Goal: Transaction & Acquisition: Purchase product/service

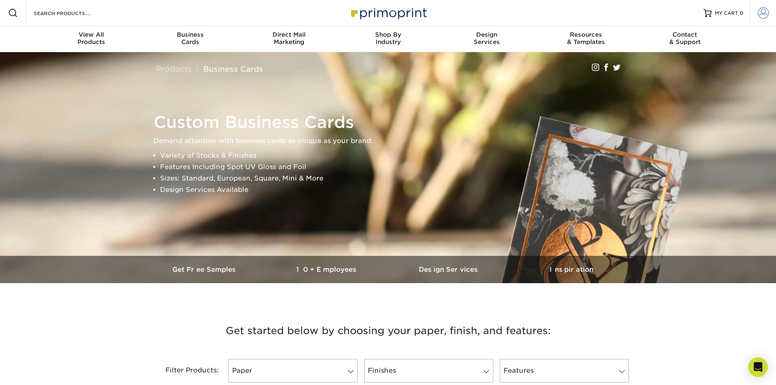
type input "info@orbitimprints.com"
click at [757, 13] on link "Account" at bounding box center [763, 13] width 26 height 26
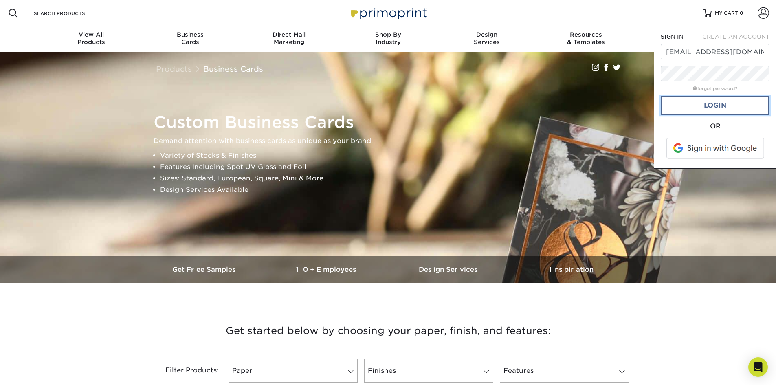
click at [712, 107] on link "Login" at bounding box center [715, 105] width 109 height 19
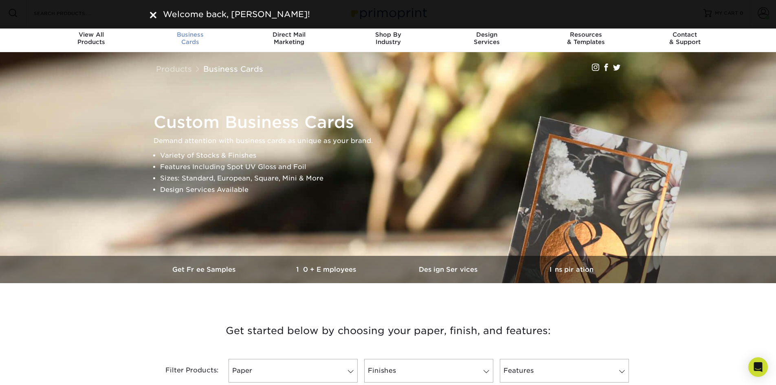
click at [192, 41] on div "Business Cards" at bounding box center [190, 38] width 99 height 15
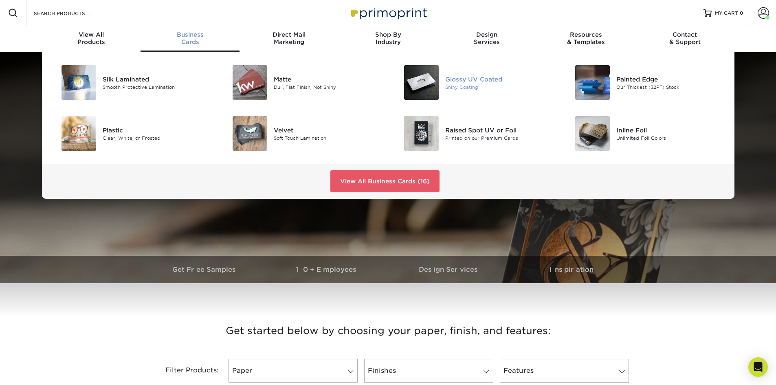
click at [492, 80] on div "Glossy UV Coated" at bounding box center [499, 79] width 108 height 9
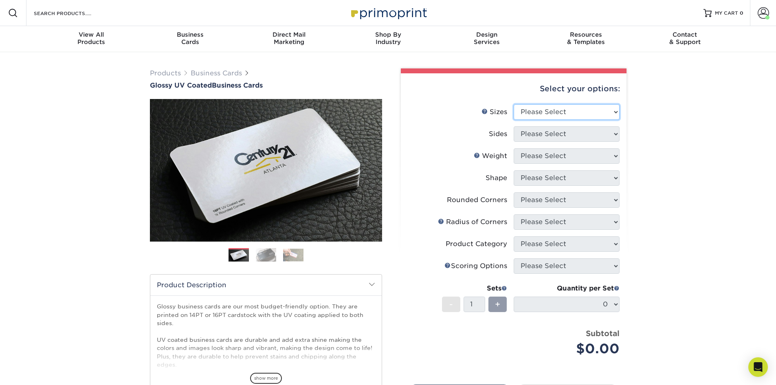
click at [587, 115] on select "Please Select 1.5" x 3.5" - Mini 1.75" x 3.5" - Mini 2" x 2" - Square 2" x 3" -…" at bounding box center [567, 111] width 106 height 15
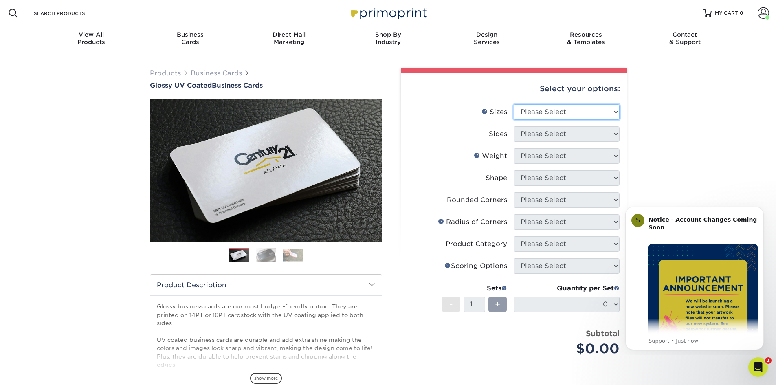
select select "2.00x3.50"
click at [514, 104] on select "Please Select 1.5" x 3.5" - Mini 1.75" x 3.5" - Mini 2" x 2" - Square 2" x 3" -…" at bounding box center [567, 111] width 106 height 15
click at [574, 137] on select "Please Select Print Both Sides Print Front Only" at bounding box center [567, 133] width 106 height 15
select select "13abbda7-1d64-4f25-8bb2-c179b224825d"
click at [514, 126] on select "Please Select Print Both Sides Print Front Only" at bounding box center [567, 133] width 106 height 15
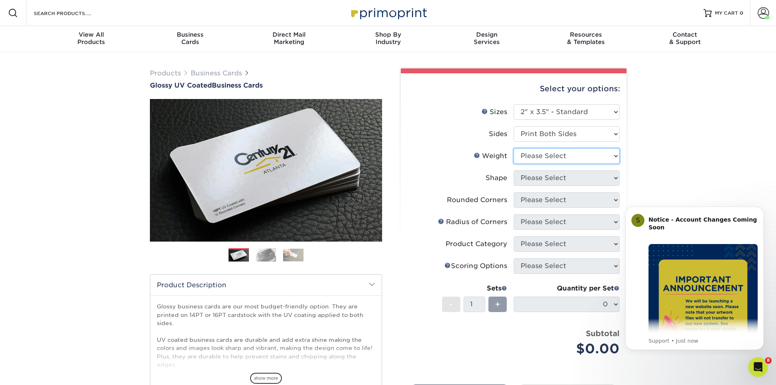
click at [573, 159] on select "Please Select 16PT 14PT" at bounding box center [567, 155] width 106 height 15
select select "14PT"
click at [514, 148] on select "Please Select 16PT 14PT" at bounding box center [567, 155] width 106 height 15
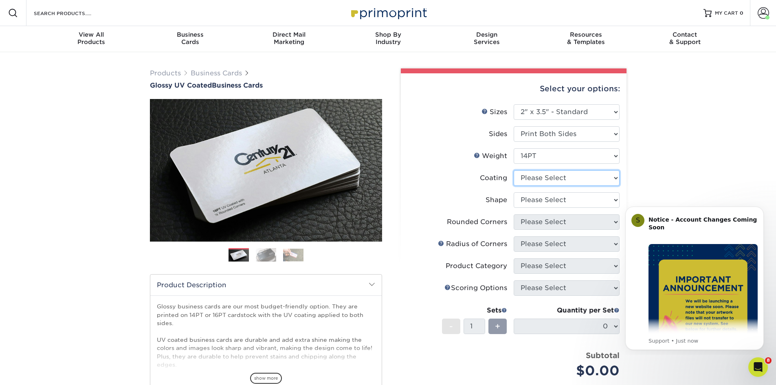
click at [576, 181] on select at bounding box center [567, 177] width 106 height 15
select select "ae367451-b2b8-45df-a344-0f05b6a12993"
click at [514, 170] on select at bounding box center [567, 177] width 106 height 15
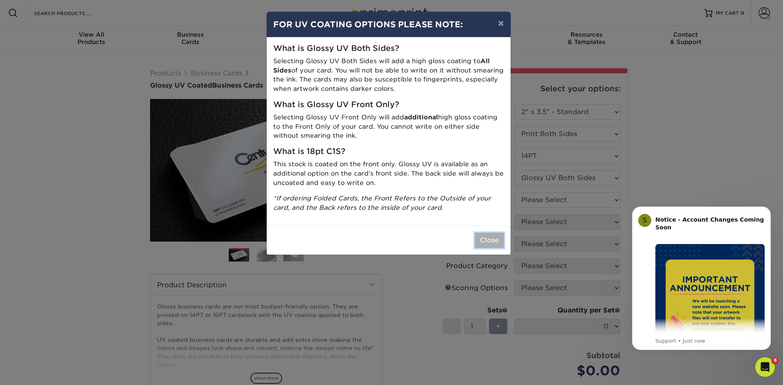
click at [486, 242] on button "Close" at bounding box center [488, 240] width 29 height 15
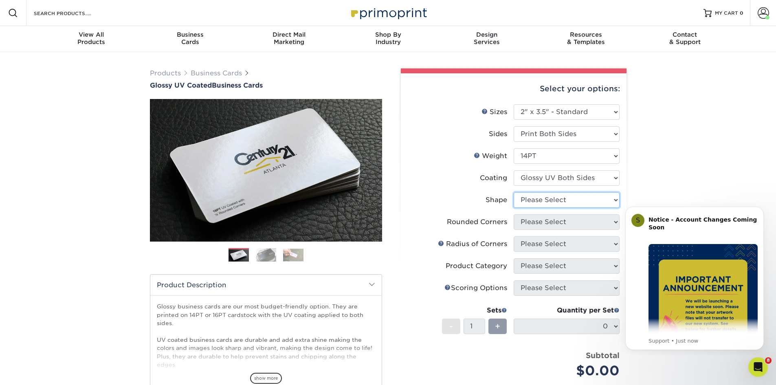
click at [562, 207] on select "Please Select Standard" at bounding box center [567, 199] width 106 height 15
select select "standard"
click at [514, 192] on select "Please Select Standard" at bounding box center [567, 199] width 106 height 15
click at [562, 219] on select "Please Select Yes - Round 2 Corners Yes - Round 4 Corners No" at bounding box center [567, 221] width 106 height 15
select select "0"
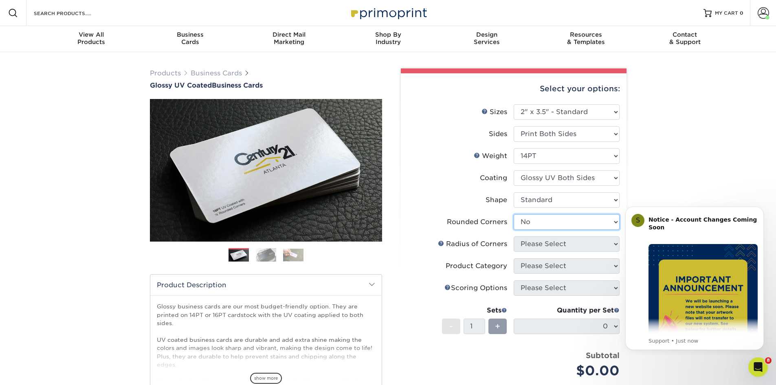
click at [514, 214] on select "Please Select Yes - Round 2 Corners Yes - Round 4 Corners No" at bounding box center [567, 221] width 106 height 15
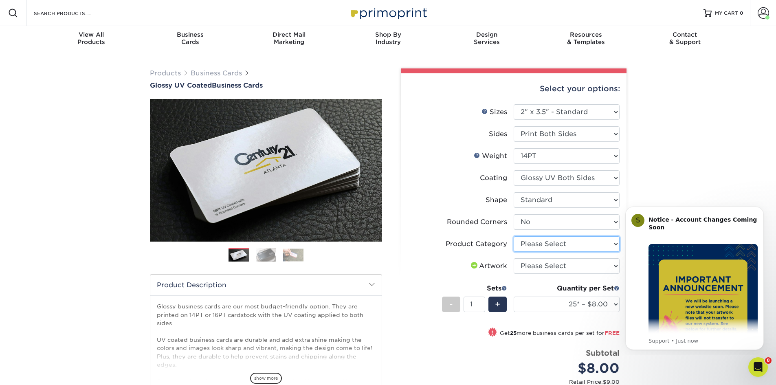
click at [548, 240] on select "Please Select Business Cards" at bounding box center [567, 243] width 106 height 15
select select "3b5148f1-0588-4f88-a218-97bcfdce65c1"
click at [514, 236] on select "Please Select Business Cards" at bounding box center [567, 243] width 106 height 15
click at [558, 266] on select "Please Select I will upload files I need a design - $100" at bounding box center [567, 265] width 106 height 15
select select "upload"
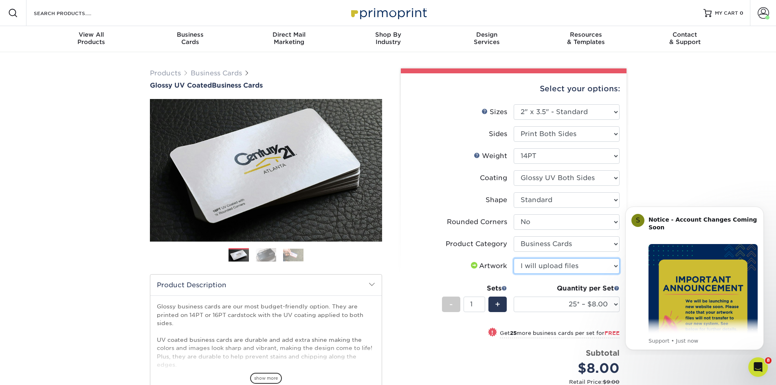
click at [514, 258] on select "Please Select I will upload files I need a design - $100" at bounding box center [567, 265] width 106 height 15
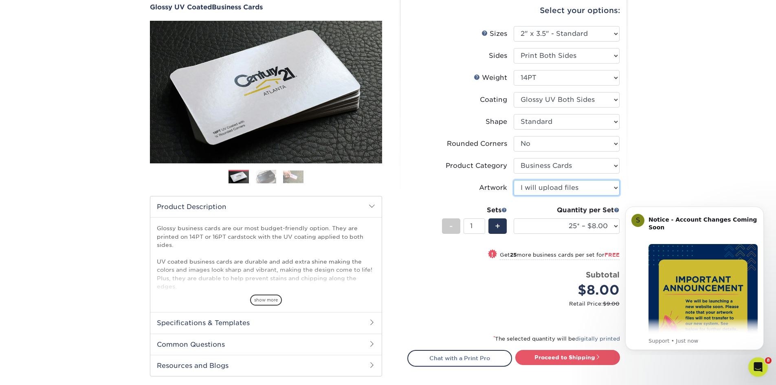
scroll to position [82, 0]
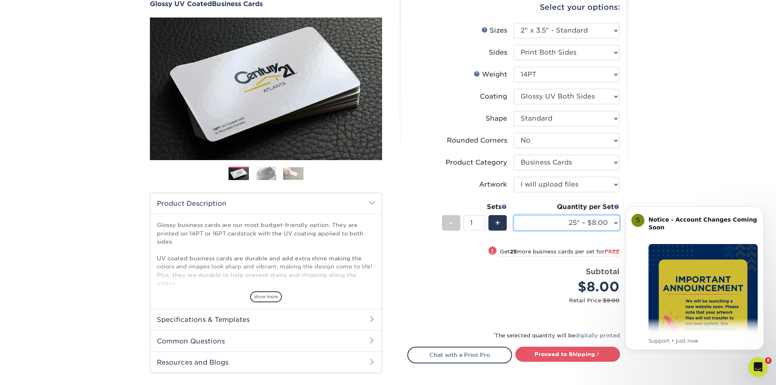
click at [576, 220] on select "25* – $8.00 50* – $8.00 100* – $8.00 250* – $15.00 500 – $30.00 1000 – $37.00 2…" at bounding box center [567, 222] width 106 height 15
click at [514, 215] on select "25* – $8.00 50* – $8.00 100* – $8.00 250* – $15.00 500 – $30.00 1000 – $37.00 2…" at bounding box center [567, 222] width 106 height 15
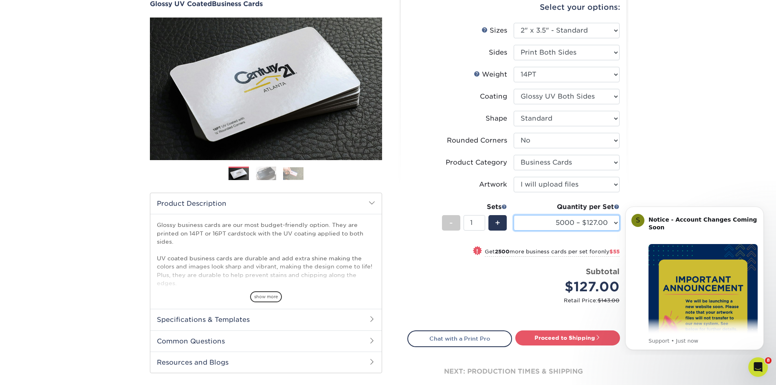
click at [567, 227] on select "25* – $8.00 50* – $8.00 100* – $8.00 250* – $15.00 500 – $30.00 1000 – $37.00 2…" at bounding box center [567, 222] width 106 height 15
select select "1000 – $37.00"
click at [514, 215] on select "25* – $8.00 50* – $8.00 100* – $8.00 250* – $15.00 500 – $30.00 1000 – $37.00 2…" at bounding box center [567, 222] width 106 height 15
click at [552, 338] on link "Proceed to Shipping" at bounding box center [568, 338] width 105 height 15
type input "Set 1"
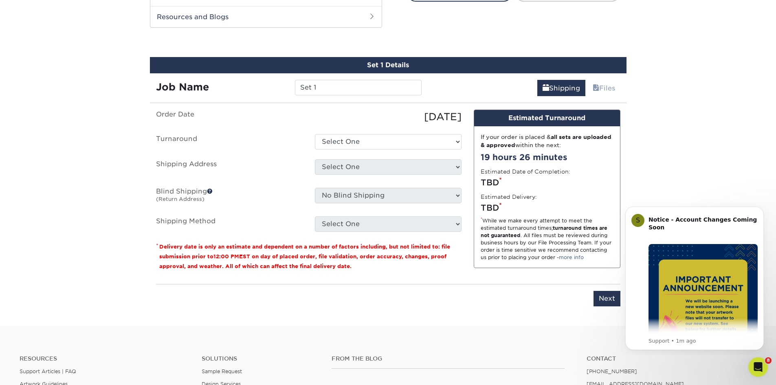
scroll to position [434, 0]
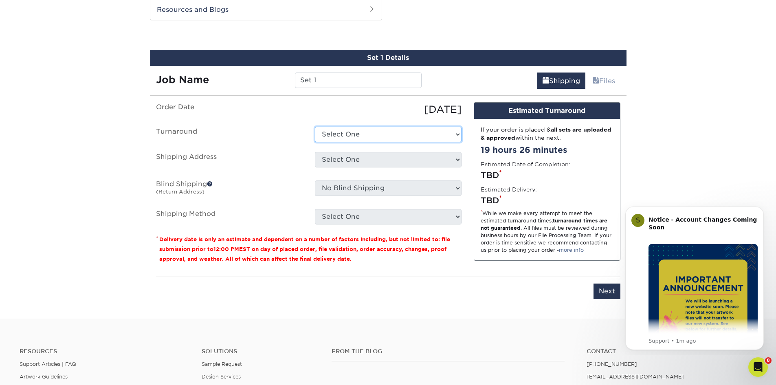
click at [339, 134] on select "Select One 2-4 Business Days 2 Day Next Business Day" at bounding box center [388, 134] width 147 height 15
select select "c88c4aa1-b56a-4bac-a860-b8f97e74e20c"
click at [315, 127] on select "Select One 2-4 Business Days 2 Day Next Business Day" at bounding box center [388, 134] width 147 height 15
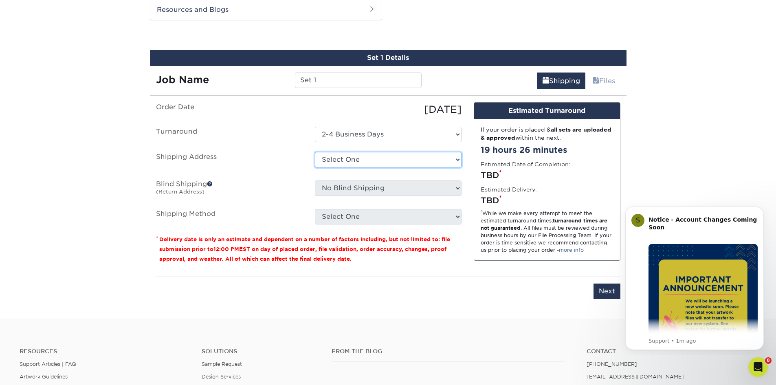
click at [373, 158] on select "Select One Office Ruben's Spray Insulation + Add New Address" at bounding box center [388, 159] width 147 height 15
select select "181050"
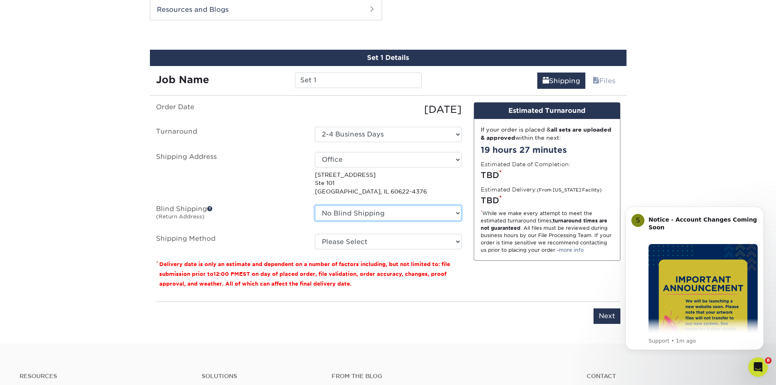
click at [364, 211] on select "No Blind Shipping Office Ruben's Spray Insulation + Add New Address" at bounding box center [388, 212] width 147 height 15
select select "181050"
click at [315, 205] on select "No Blind Shipping Office Ruben's Spray Insulation + Add New Address" at bounding box center [388, 212] width 147 height 15
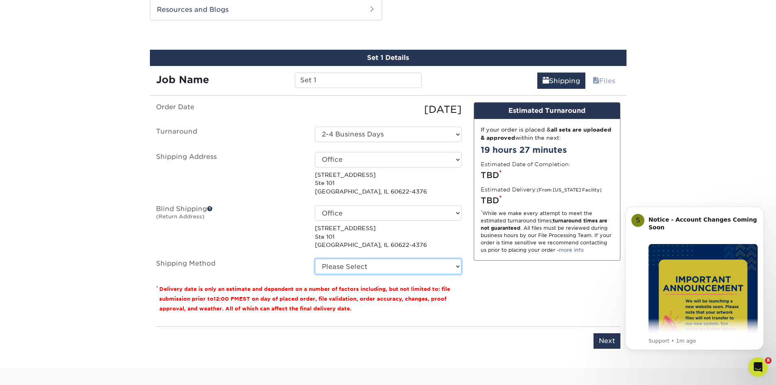
click at [357, 264] on select "Please Select Ground Shipping (+$8.96) 3 Day Shipping Service (+$15.34) 2 Day A…" at bounding box center [388, 266] width 147 height 15
select select "03"
click at [315, 259] on select "Please Select Ground Shipping (+$8.96) 3 Day Shipping Service (+$15.34) 2 Day A…" at bounding box center [388, 266] width 147 height 15
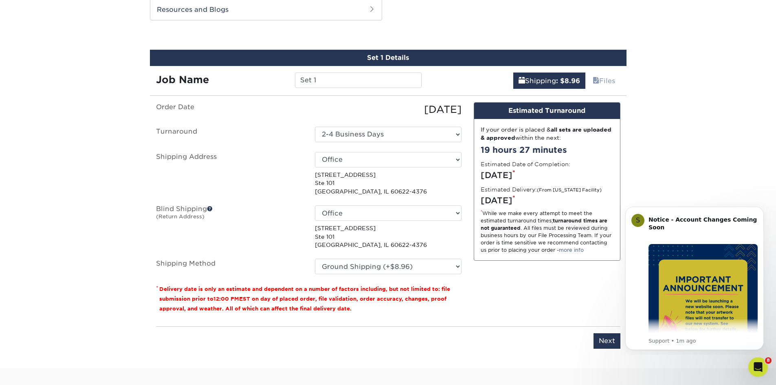
click at [526, 285] on div "Design Estimated Turnaround If your order is placed & all sets are uploaded & a…" at bounding box center [547, 211] width 159 height 218
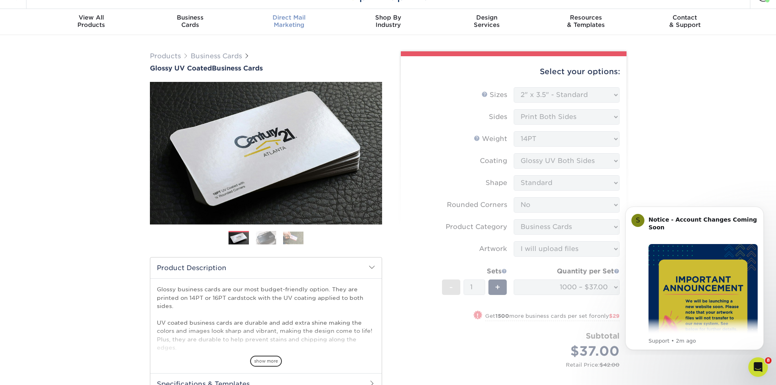
scroll to position [0, 0]
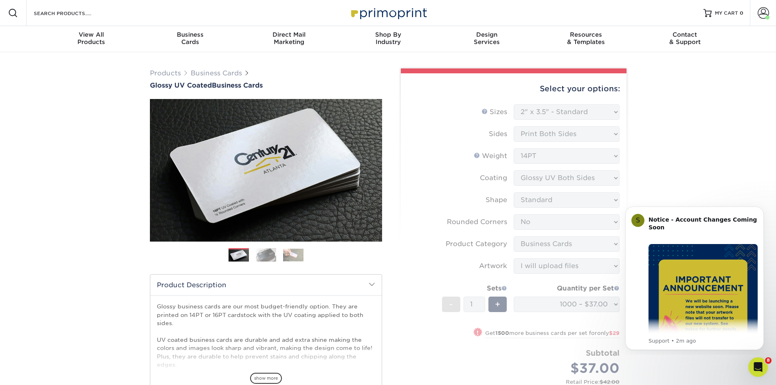
click at [366, 11] on img at bounding box center [389, 13] width 82 height 18
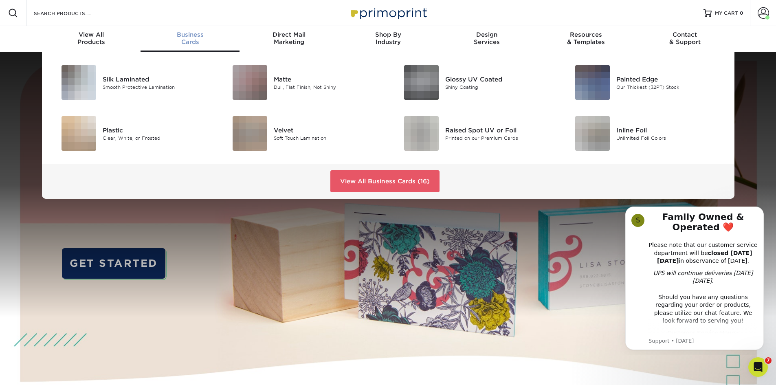
click at [190, 38] on div "Business Cards" at bounding box center [190, 38] width 99 height 15
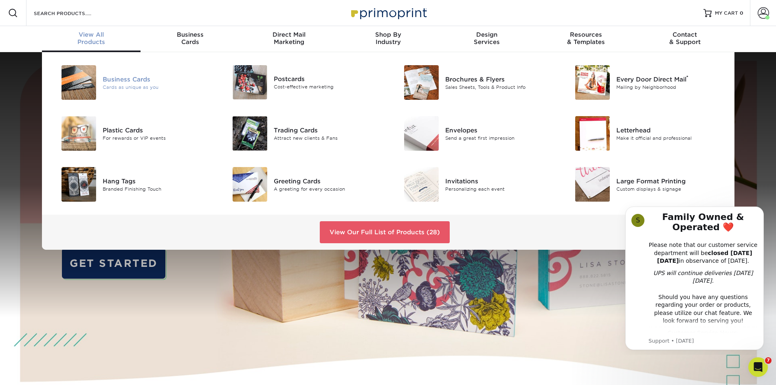
click at [136, 79] on div "Business Cards" at bounding box center [157, 79] width 108 height 9
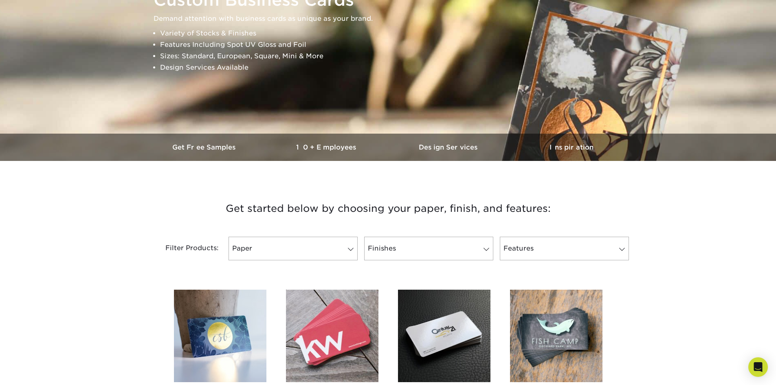
scroll to position [285, 0]
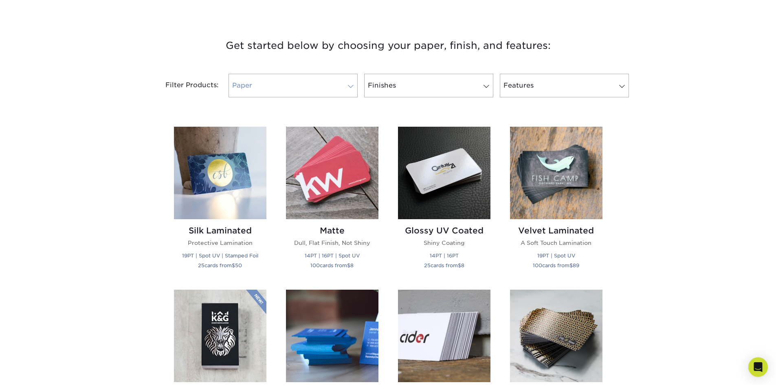
click at [269, 84] on link "Paper" at bounding box center [293, 86] width 129 height 24
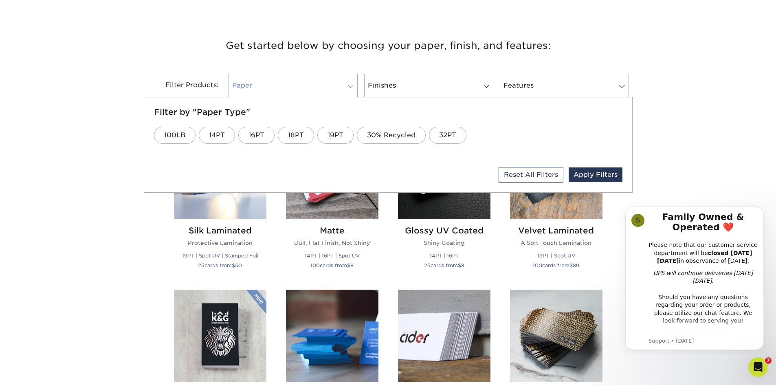
scroll to position [0, 0]
click at [221, 134] on link "14PT" at bounding box center [217, 135] width 36 height 17
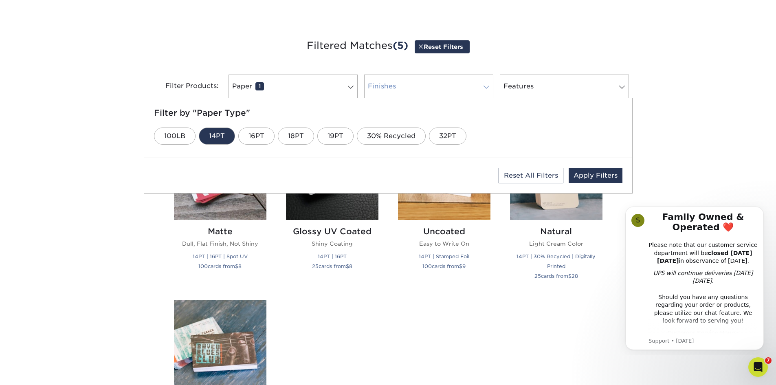
click at [382, 88] on link "Finishes 0" at bounding box center [428, 87] width 129 height 24
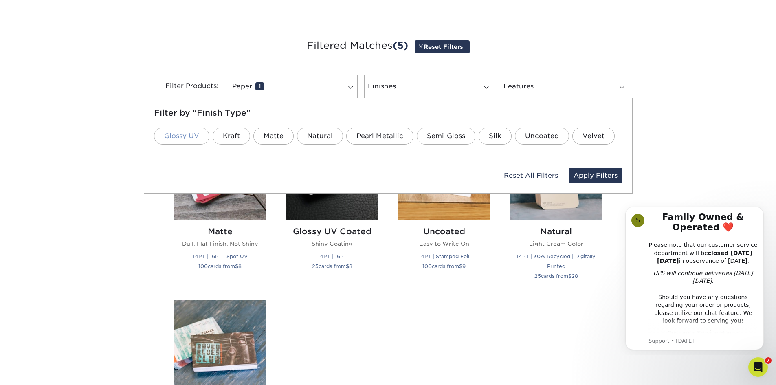
click at [194, 139] on link "Glossy UV" at bounding box center [181, 136] width 55 height 17
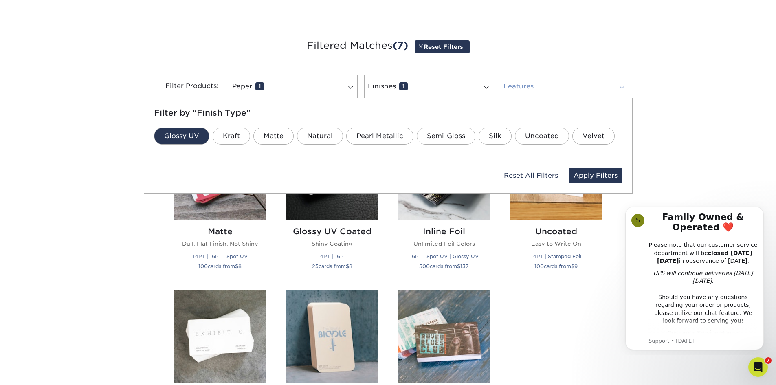
click at [523, 92] on link "Features 0" at bounding box center [564, 87] width 129 height 24
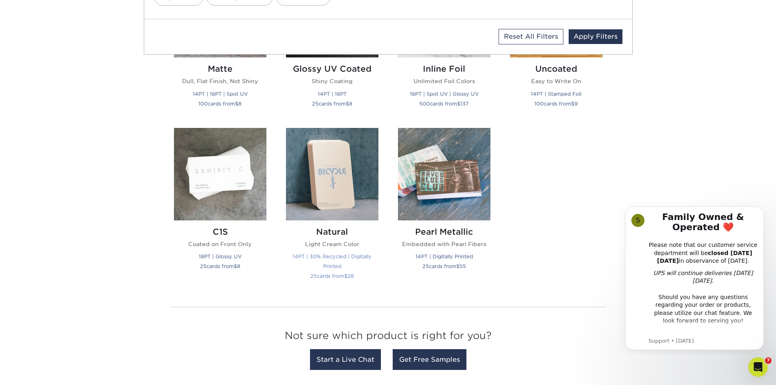
scroll to position [448, 0]
click at [149, 226] on div "Get started below by choosing your paper, finish, and features: Filtered Matche…" at bounding box center [388, 123] width 776 height 539
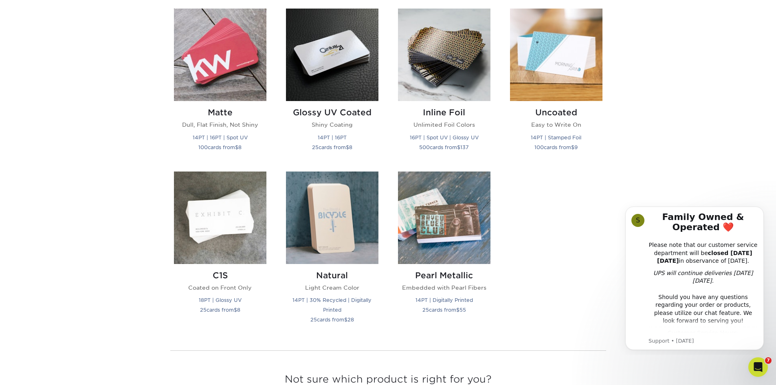
scroll to position [408, 0]
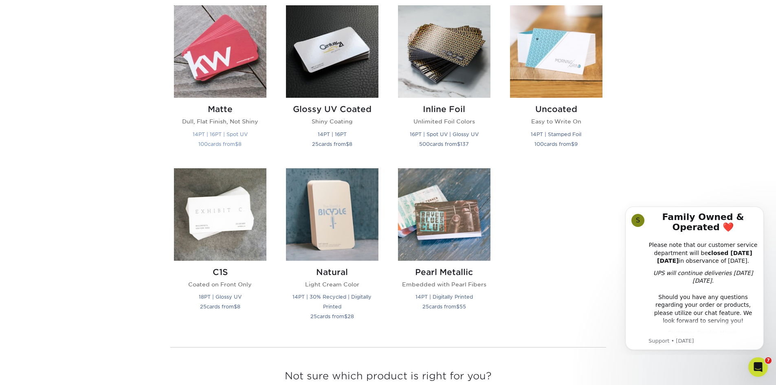
click at [227, 57] on img at bounding box center [220, 51] width 93 height 93
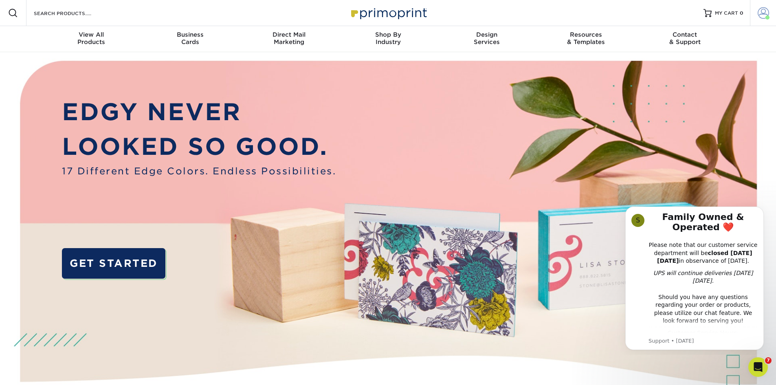
click at [765, 13] on span at bounding box center [763, 12] width 11 height 11
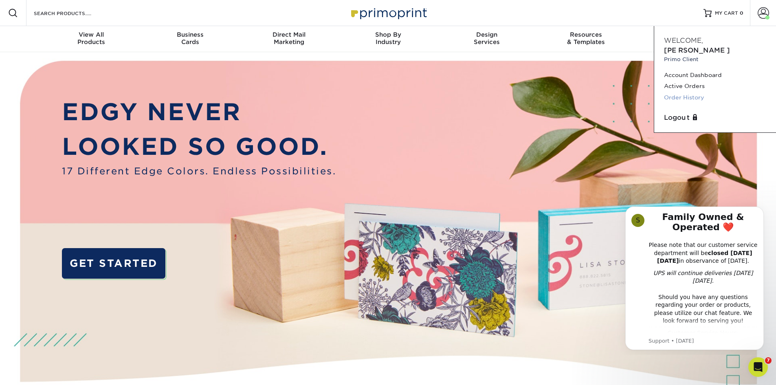
click at [688, 92] on link "Order History" at bounding box center [715, 97] width 102 height 11
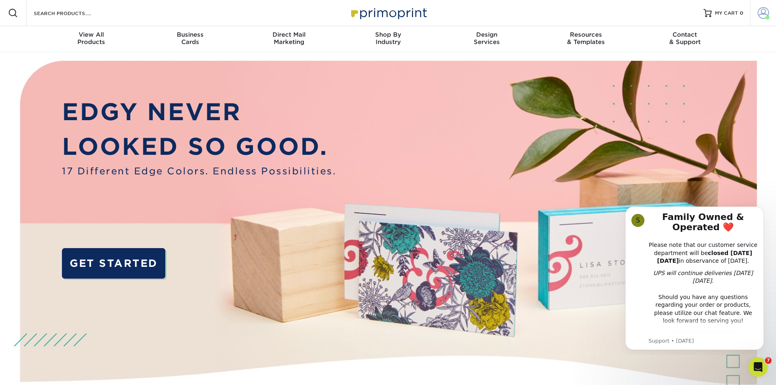
click at [763, 15] on span at bounding box center [763, 12] width 11 height 11
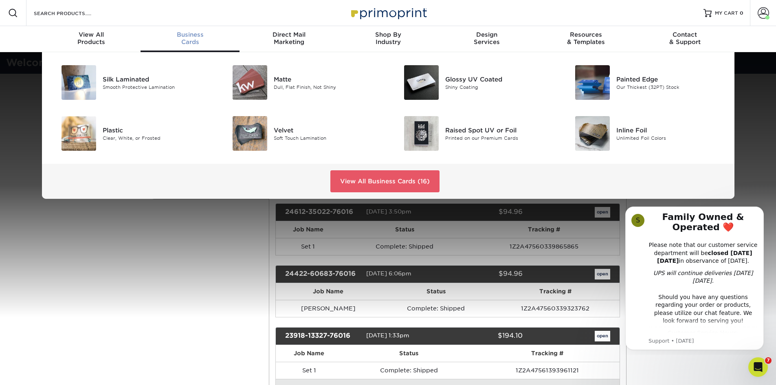
click at [195, 36] on span "Business" at bounding box center [190, 34] width 99 height 7
click at [463, 81] on div "Glossy UV Coated" at bounding box center [499, 79] width 108 height 9
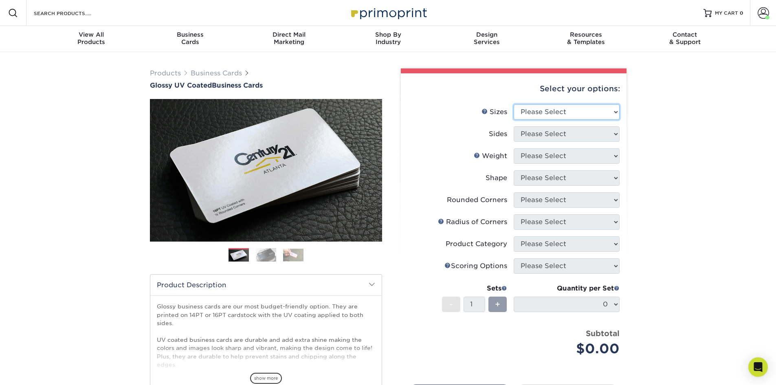
click at [536, 112] on select "Please Select 1.5" x 3.5" - Mini 1.75" x 3.5" - Mini 2" x 2" - Square 2" x 3" -…" at bounding box center [567, 111] width 106 height 15
select select "2.00x3.50"
click at [514, 104] on select "Please Select 1.5" x 3.5" - Mini 1.75" x 3.5" - Mini 2" x 2" - Square 2" x 3" -…" at bounding box center [567, 111] width 106 height 15
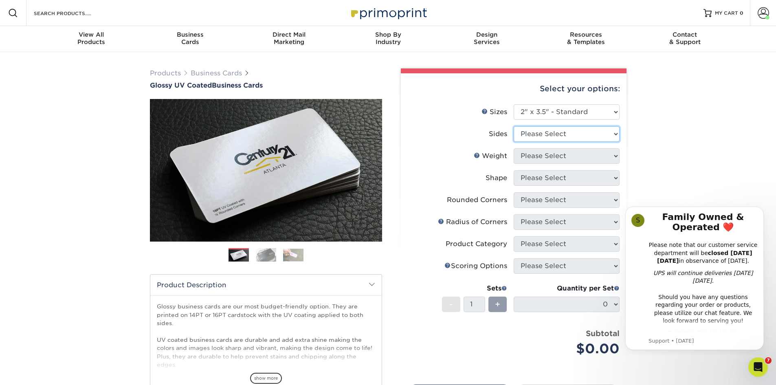
click at [548, 136] on select "Please Select Print Both Sides Print Front Only" at bounding box center [567, 133] width 106 height 15
select select "13abbda7-1d64-4f25-8bb2-c179b224825d"
click at [514, 126] on select "Please Select Print Both Sides Print Front Only" at bounding box center [567, 133] width 106 height 15
click at [556, 154] on select "Please Select 16PT 14PT" at bounding box center [567, 155] width 106 height 15
select select "14PT"
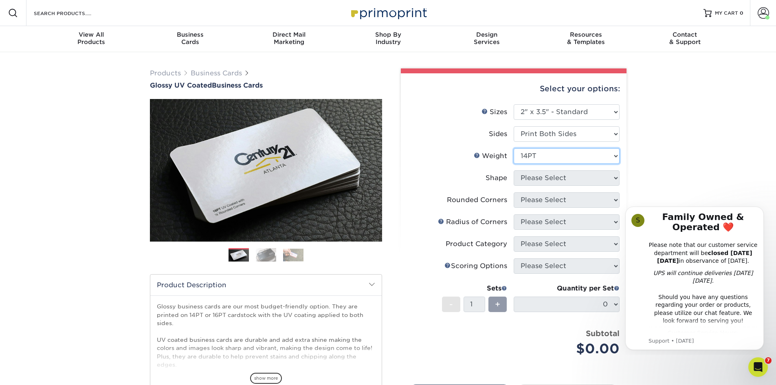
click at [514, 148] on select "Please Select 16PT 14PT" at bounding box center [567, 155] width 106 height 15
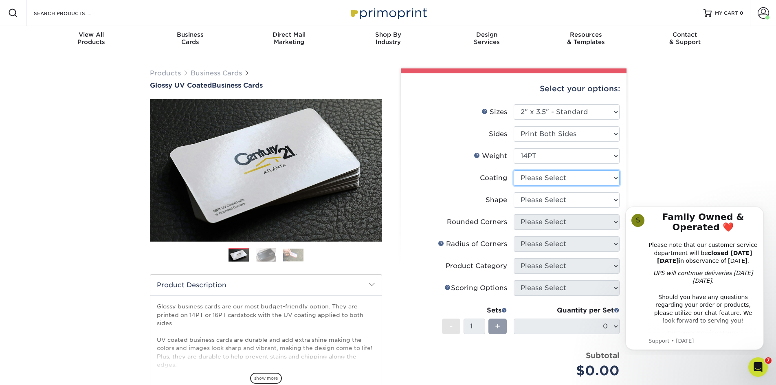
click at [561, 175] on select at bounding box center [567, 177] width 106 height 15
select select "ae367451-b2b8-45df-a344-0f05b6a12993"
click at [514, 170] on select at bounding box center [567, 177] width 106 height 15
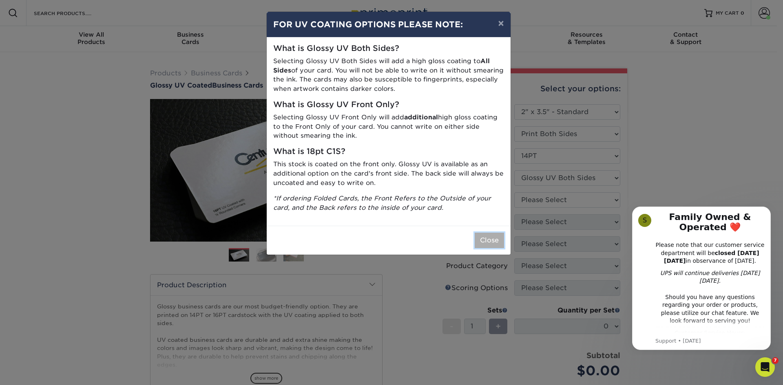
drag, startPoint x: 482, startPoint y: 240, endPoint x: 486, endPoint y: 239, distance: 4.1
click at [483, 240] on button "Close" at bounding box center [488, 240] width 29 height 15
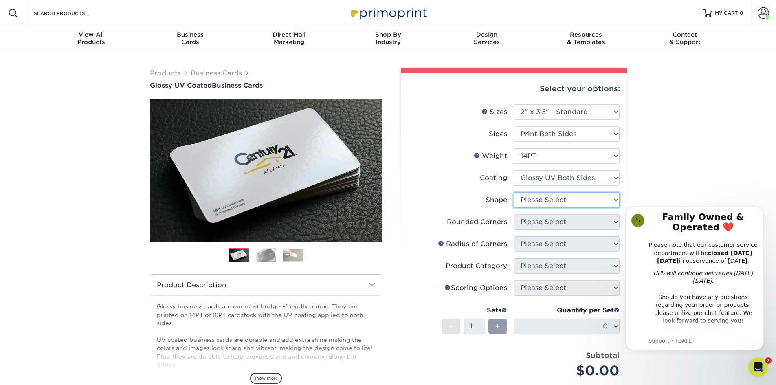
click at [545, 202] on select "Please Select Standard" at bounding box center [567, 199] width 106 height 15
select select "standard"
click at [514, 192] on select "Please Select Standard" at bounding box center [567, 199] width 106 height 15
click at [542, 224] on select "Please Select Yes - Round 2 Corners Yes - Round 4 Corners No" at bounding box center [567, 221] width 106 height 15
select select "0"
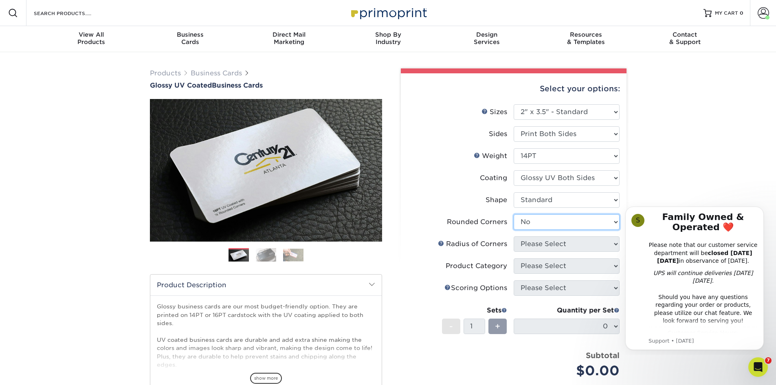
click at [514, 214] on select "Please Select Yes - Round 2 Corners Yes - Round 4 Corners No" at bounding box center [567, 221] width 106 height 15
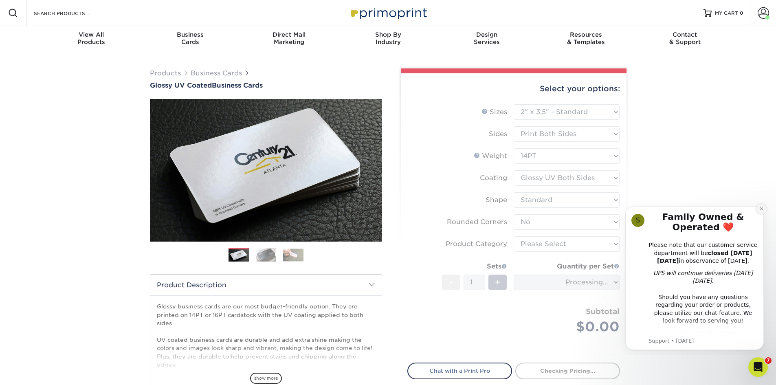
click at [763, 207] on icon "Dismiss notification" at bounding box center [762, 209] width 4 height 4
